Goal: Check status: Check status

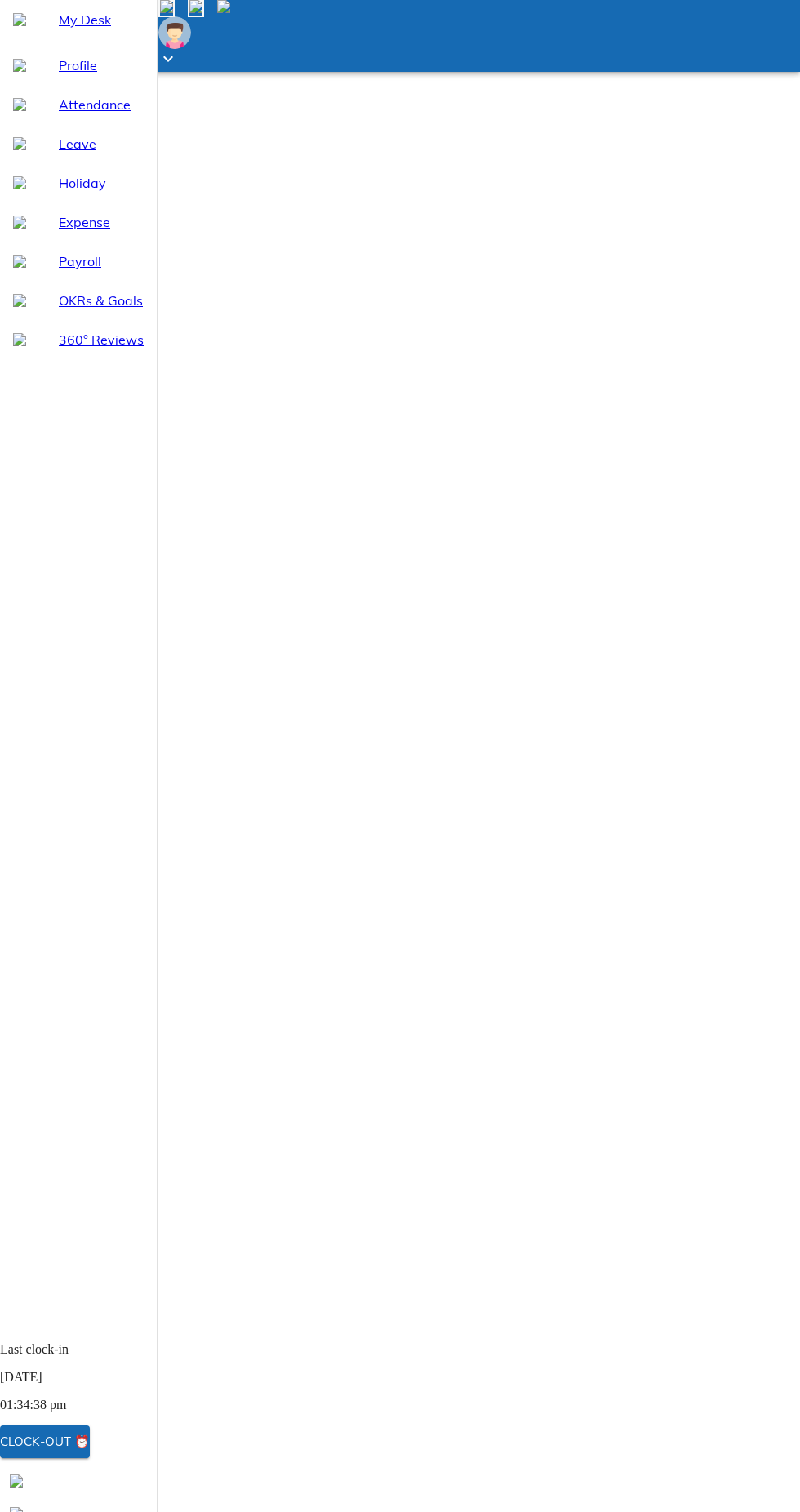
click at [88, 114] on span "Attendance" at bounding box center [101, 104] width 85 height 20
select select "9"
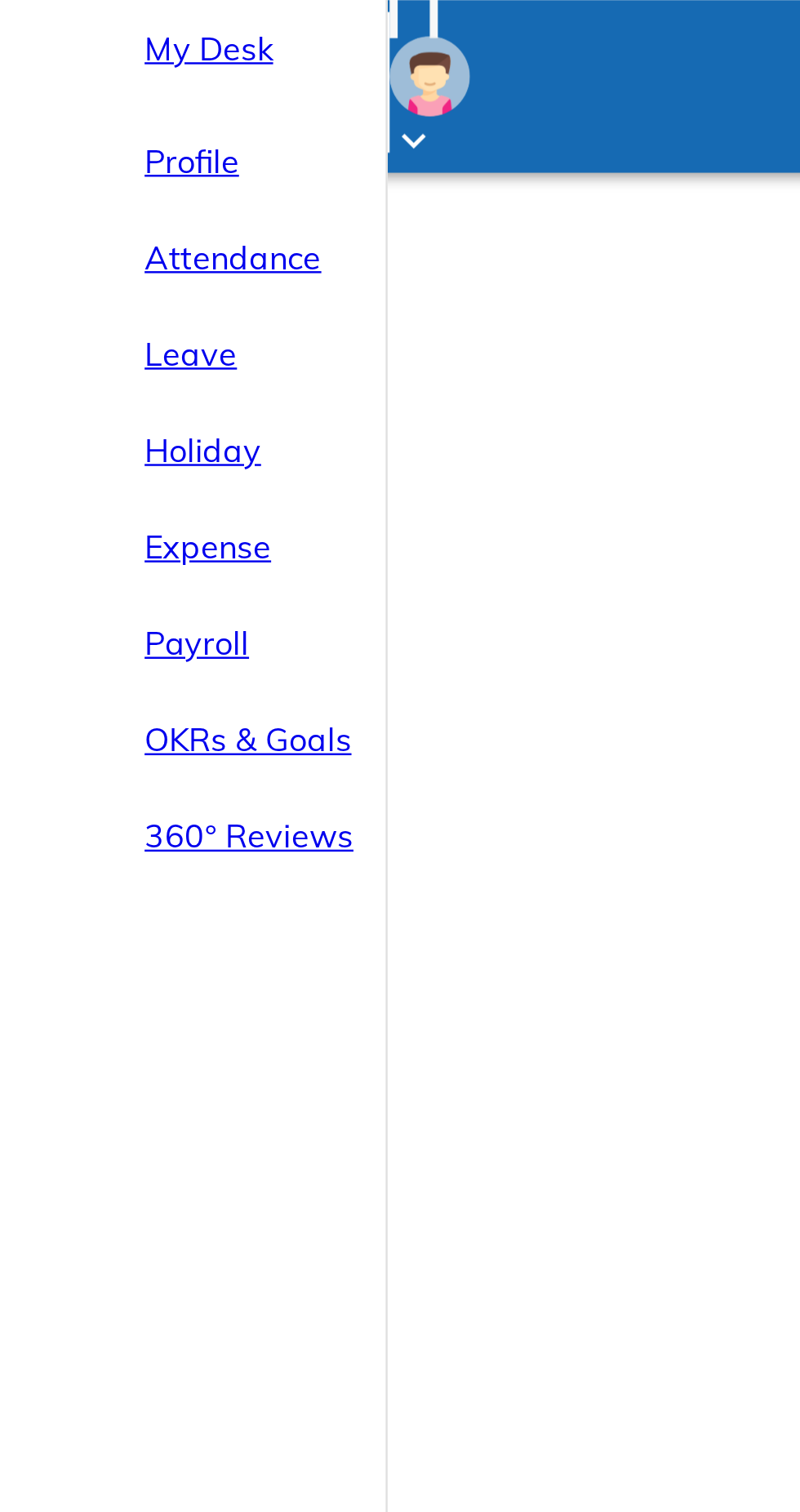
select select "9"
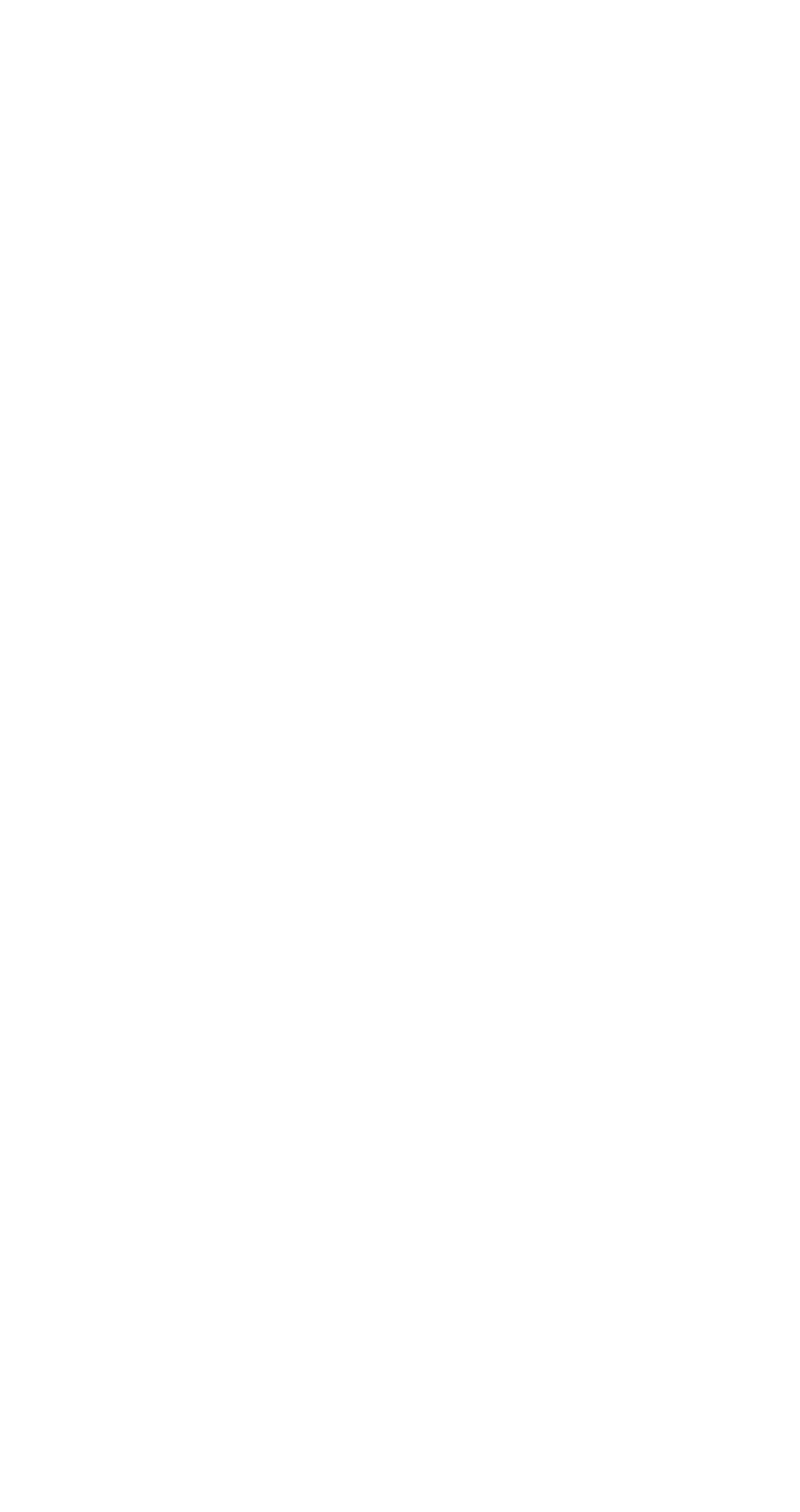
click at [641, 416] on li "View all logs" at bounding box center [558, 400] width 165 height 29
